Goal: Check status: Check status

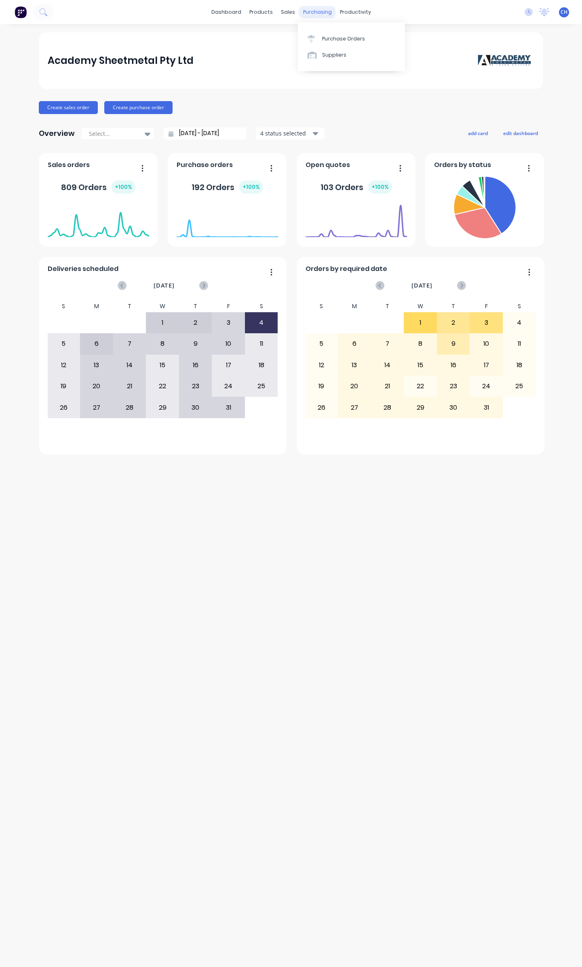
click at [308, 11] on div "purchasing" at bounding box center [317, 12] width 37 height 12
click at [318, 35] on div at bounding box center [314, 38] width 12 height 7
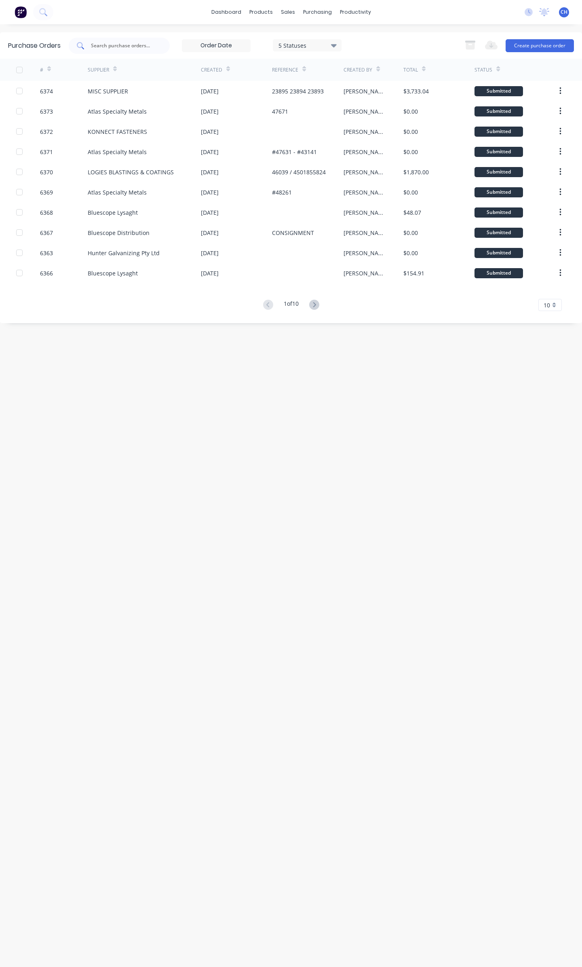
click at [131, 46] on input "text" at bounding box center [123, 46] width 67 height 8
type input "OVESCO"
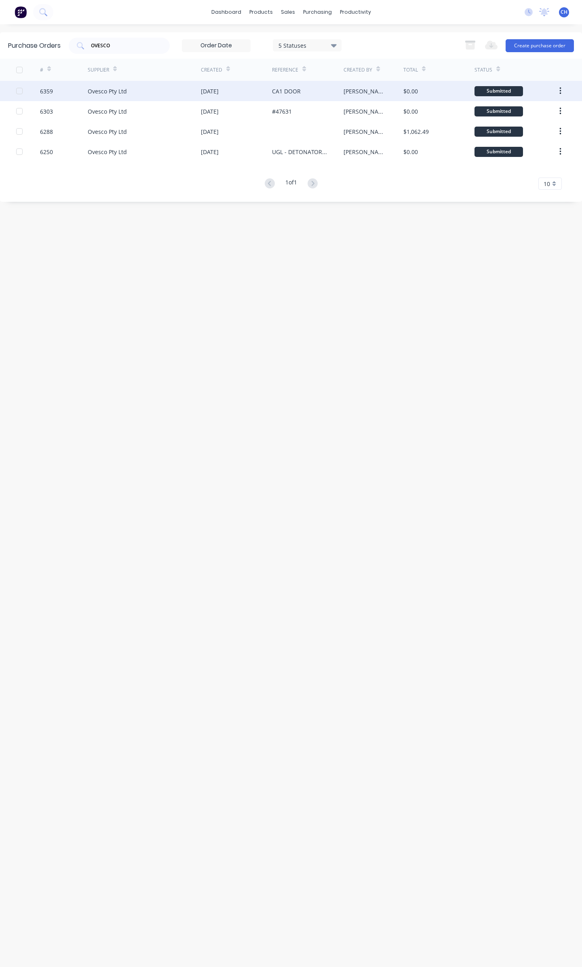
click at [366, 90] on div "[PERSON_NAME]" at bounding box center [373, 91] width 59 height 20
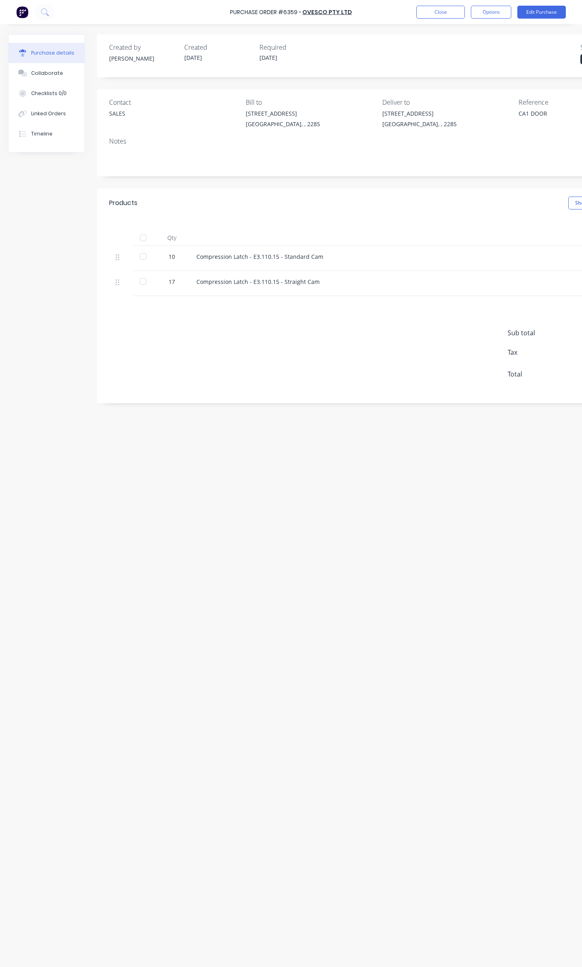
click at [311, 337] on div "Sub total $0.00 Tax $0.00 Total $0.00" at bounding box center [379, 349] width 564 height 107
drag, startPoint x: 291, startPoint y: 256, endPoint x: 338, endPoint y: 256, distance: 47.7
click at [338, 256] on div "Compression Latch - E3.110.15 - Standard Cam" at bounding box center [391, 256] width 391 height 8
drag, startPoint x: 325, startPoint y: 280, endPoint x: 115, endPoint y: 254, distance: 211.4
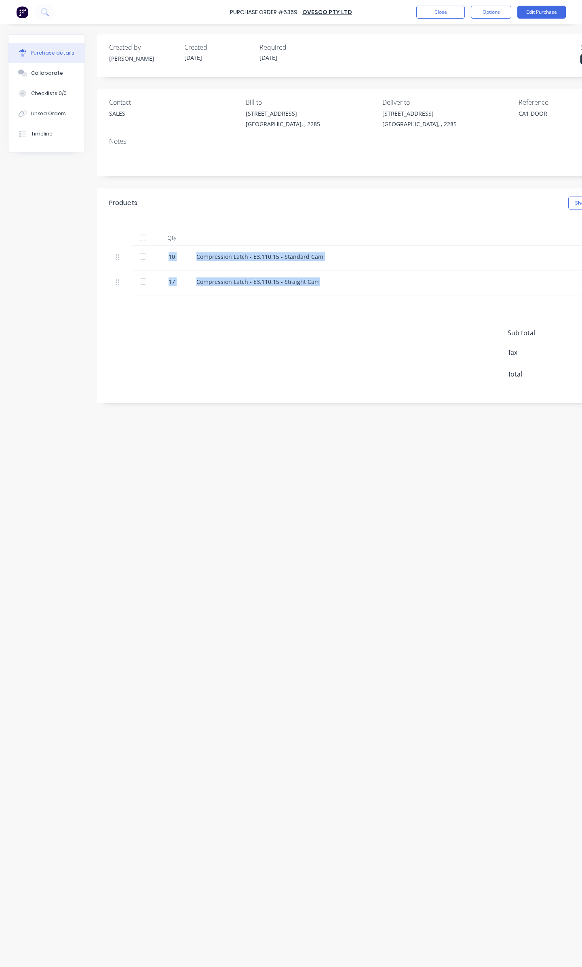
click at [115, 254] on div "10 Compression Latch - E3.110.15 - Standard Cam $0.00 $0.00 17 Compression Latc…" at bounding box center [379, 271] width 540 height 50
click at [378, 332] on div "Sub total $0.00 Tax $0.00 Total $0.00" at bounding box center [379, 349] width 564 height 107
drag, startPoint x: 335, startPoint y: 285, endPoint x: 215, endPoint y: 241, distance: 127.9
click at [215, 241] on div "Qty Price Total 10 Compression Latch - E3.110.15 - Standard Cam $0.00 $0.00 17 …" at bounding box center [379, 257] width 564 height 78
click at [397, 279] on div "Compression Latch - E3.110.15 - Straight Cam" at bounding box center [391, 281] width 391 height 8
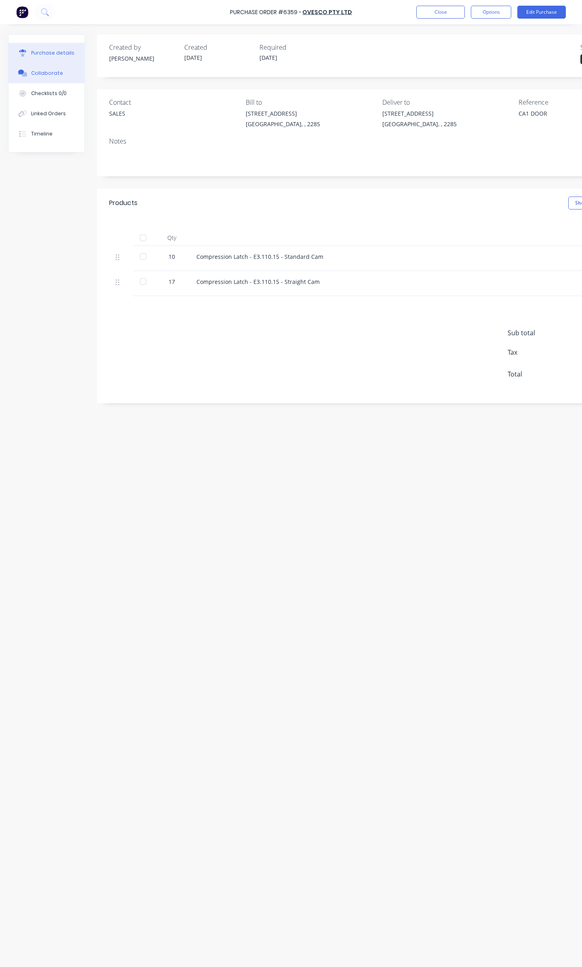
click at [57, 73] on div "Collaborate" at bounding box center [47, 73] width 32 height 7
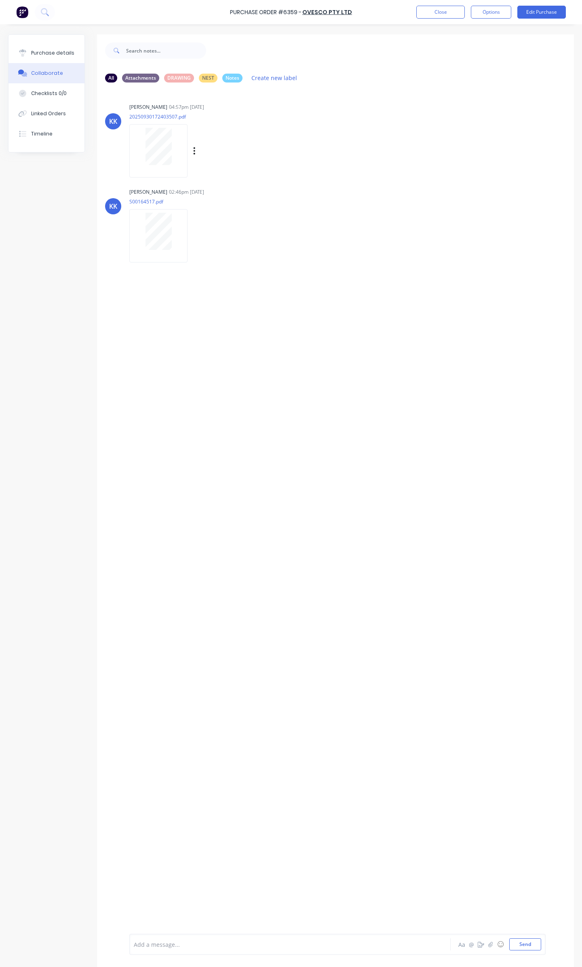
drag, startPoint x: 237, startPoint y: 163, endPoint x: 209, endPoint y: 150, distance: 30.4
click at [237, 163] on div "Labels Download" at bounding box center [203, 150] width 148 height 61
click at [372, 139] on div "Kristie Kelleher 04:57pm 30/09/25 20250930172403507.pdf Labels Download" at bounding box center [255, 137] width 253 height 73
drag, startPoint x: 344, startPoint y: 13, endPoint x: 228, endPoint y: 10, distance: 116.5
click at [228, 10] on div "Purchase Order #6359 - Ovesco Pty Ltd Close Options Edit Purchase" at bounding box center [291, 12] width 582 height 24
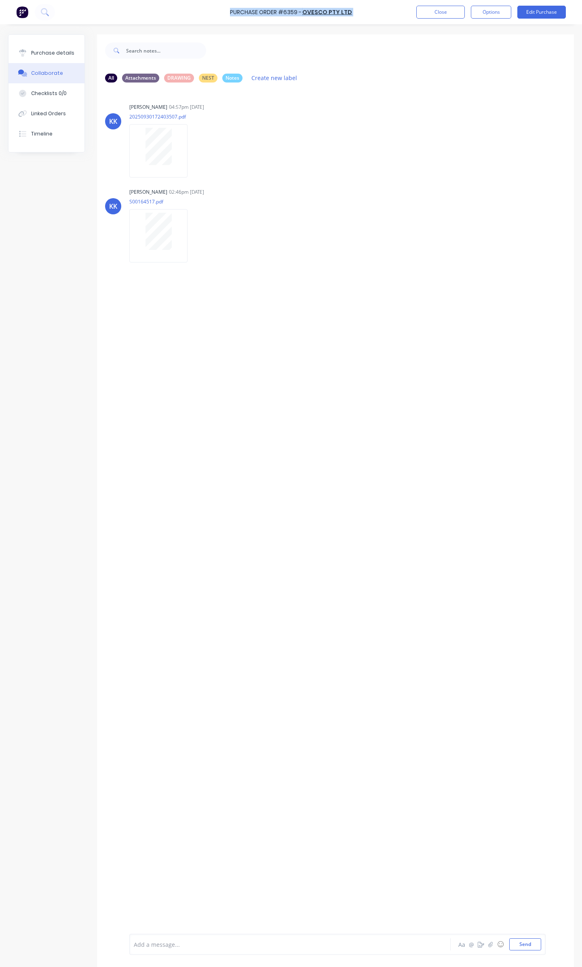
copy div "Purchase Order #6359 - Ovesco Pty Ltd Close Options Edit Purchase"
click at [380, 205] on div "Kristie Kelleher 02:46pm 01/10/25 S00164517.pdf Labels Download" at bounding box center [255, 222] width 253 height 73
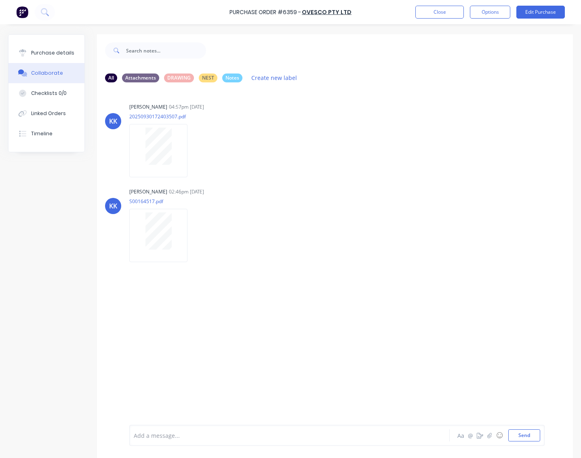
click at [360, 11] on div "Purchase Order #6359 - Ovesco Pty Ltd Close Options Edit Purchase" at bounding box center [290, 12] width 581 height 24
drag, startPoint x: 283, startPoint y: 11, endPoint x: 300, endPoint y: 11, distance: 17.4
click at [300, 11] on div "Purchase Order #6359 -" at bounding box center [266, 12] width 72 height 8
copy div "#6359"
click at [63, 51] on div "Purchase details" at bounding box center [52, 52] width 43 height 7
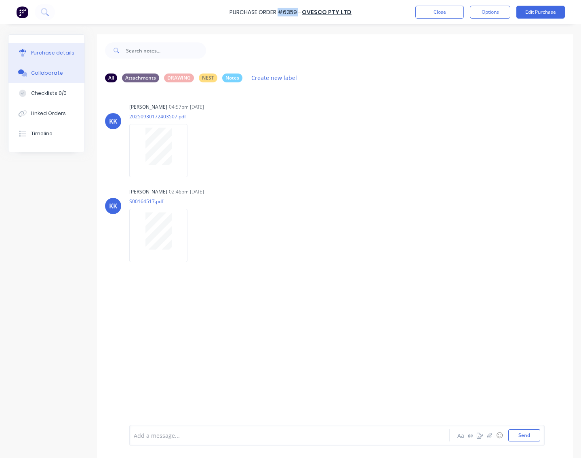
type textarea "x"
